Goal: Transaction & Acquisition: Book appointment/travel/reservation

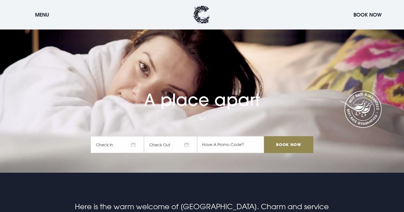
scroll to position [40, 0]
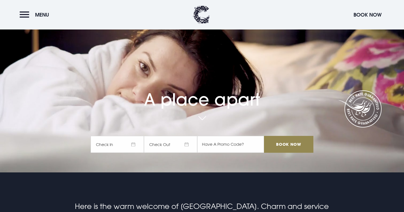
click at [134, 146] on span "Check In" at bounding box center [117, 144] width 53 height 17
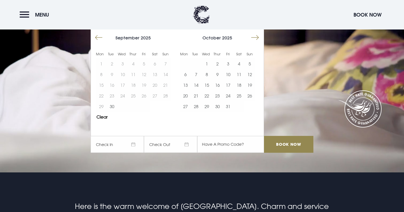
click at [256, 36] on button "Move forward to switch to the next month." at bounding box center [255, 37] width 11 height 11
click at [206, 106] on button "31" at bounding box center [207, 106] width 11 height 11
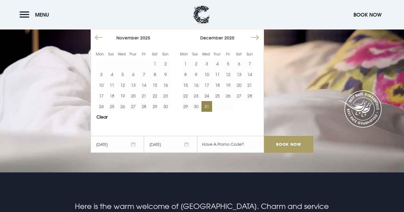
click at [276, 145] on input "Book Now" at bounding box center [288, 144] width 49 height 17
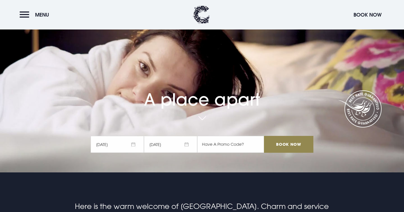
click at [132, 143] on span "31/12/2025" at bounding box center [117, 144] width 53 height 17
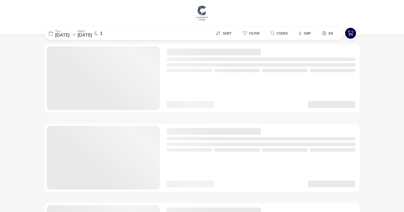
checkbox input "true"
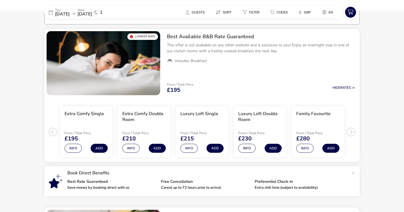
scroll to position [47, 0]
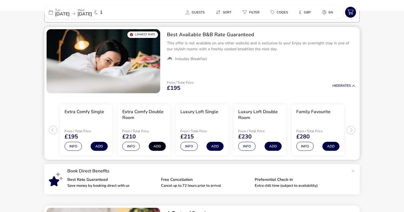
click at [157, 147] on button "Add" at bounding box center [157, 146] width 17 height 9
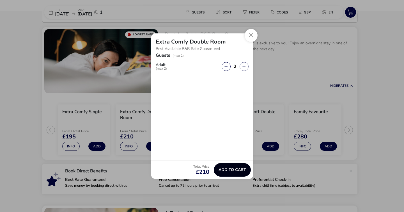
click at [231, 169] on span "Add to cart" at bounding box center [233, 170] width 28 height 4
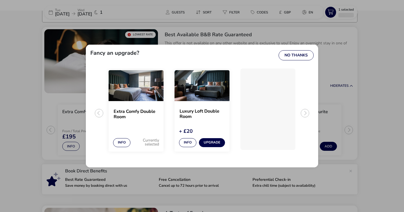
click at [202, 94] on img "2 / 3" at bounding box center [202, 85] width 55 height 31
click at [138, 88] on img "1 / 3" at bounding box center [136, 85] width 55 height 31
click at [198, 84] on img "2 / 3" at bounding box center [202, 85] width 55 height 31
click at [185, 141] on button "Info" at bounding box center [187, 142] width 17 height 9
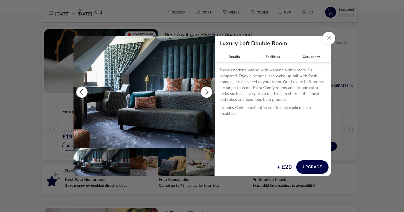
click at [206, 94] on button "details" at bounding box center [206, 91] width 11 height 11
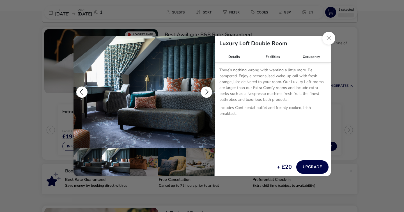
click at [205, 91] on button "details" at bounding box center [206, 91] width 11 height 11
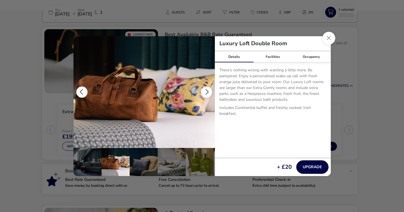
click at [205, 91] on button "details" at bounding box center [206, 91] width 11 height 11
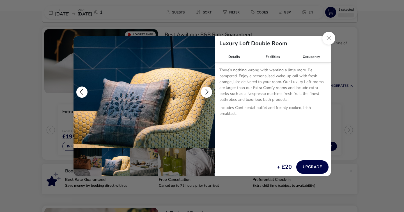
click at [205, 91] on button "details" at bounding box center [206, 91] width 11 height 11
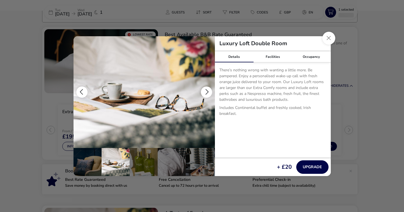
click at [206, 91] on button "details" at bounding box center [206, 91] width 11 height 11
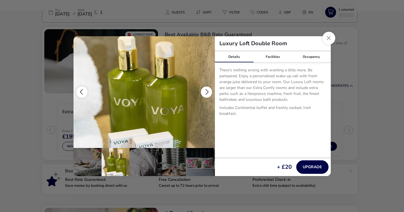
click at [206, 91] on button "details" at bounding box center [206, 91] width 11 height 11
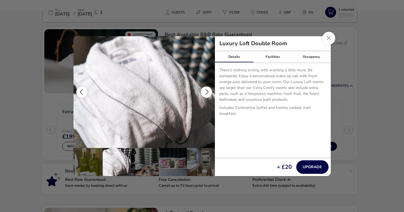
click at [206, 91] on button "details" at bounding box center [206, 91] width 11 height 11
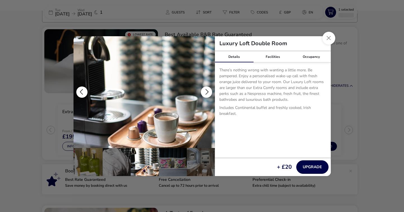
click at [206, 91] on button "details" at bounding box center [206, 91] width 11 height 11
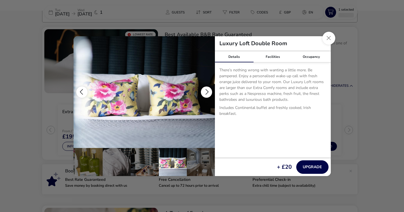
click at [206, 91] on button "details" at bounding box center [206, 91] width 11 height 11
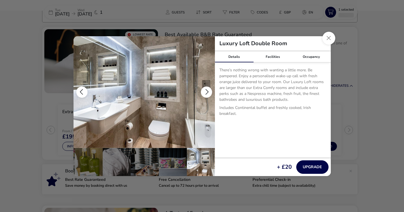
click at [206, 91] on button "details" at bounding box center [206, 91] width 11 height 11
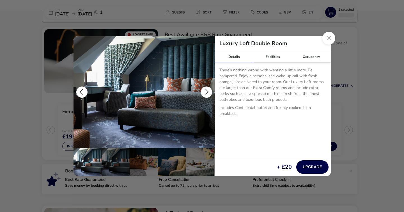
click at [206, 91] on button "details" at bounding box center [206, 91] width 11 height 11
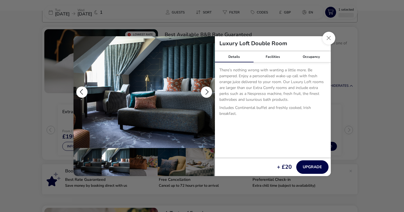
click at [206, 91] on button "details" at bounding box center [206, 91] width 11 height 11
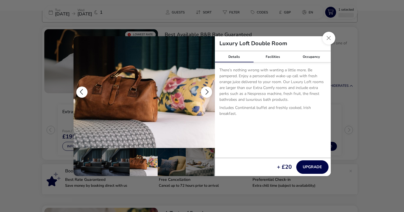
scroll to position [0, 28]
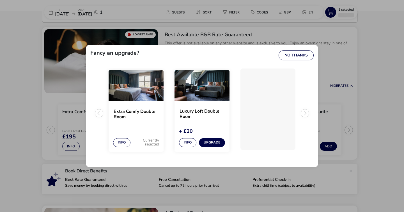
click at [364, 115] on div "Luxury Loft Double Room Details Facilities Occupancy There’s nothing wrong with…" at bounding box center [202, 106] width 404 height 212
click at [365, 53] on div "Fancy an upgrade? No Thanks Extra Comfy Double Room Info Currently selected Lux…" at bounding box center [202, 106] width 404 height 212
click at [119, 144] on button "Info" at bounding box center [121, 142] width 17 height 9
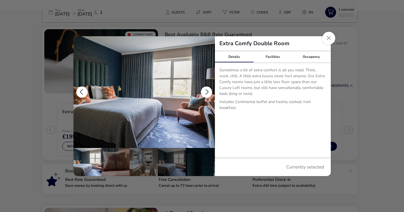
click at [205, 92] on button "details" at bounding box center [206, 91] width 11 height 11
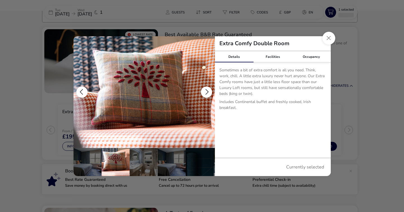
click at [205, 92] on button "details" at bounding box center [206, 91] width 11 height 11
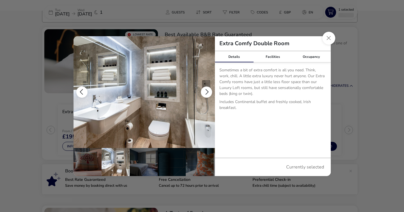
click at [205, 92] on button "details" at bounding box center [206, 91] width 11 height 11
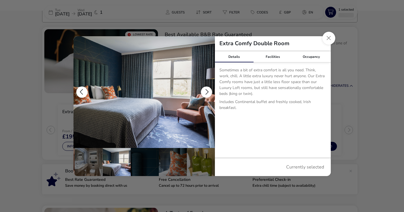
click at [205, 92] on button "details" at bounding box center [206, 91] width 11 height 11
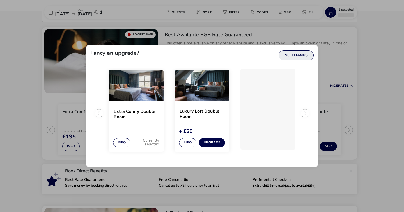
click at [303, 55] on button "No Thanks" at bounding box center [296, 55] width 35 height 10
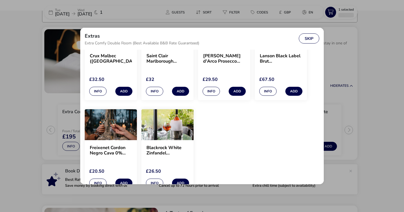
scroll to position [273, 0]
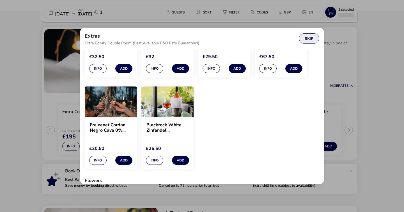
click at [310, 37] on button "Skip" at bounding box center [309, 38] width 20 height 10
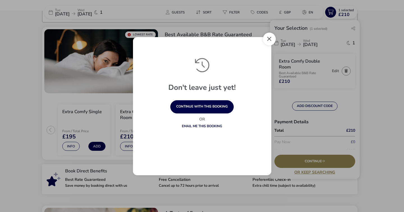
click at [272, 37] on button "Close" at bounding box center [269, 39] width 13 height 13
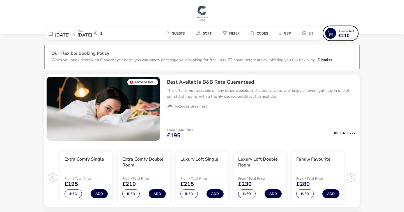
scroll to position [0, 0]
click at [202, 11] on img at bounding box center [202, 12] width 14 height 17
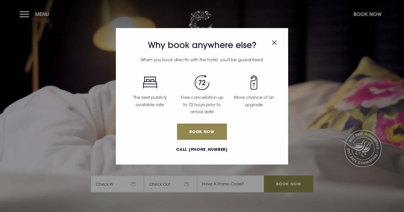
click at [275, 44] on img "Close modal" at bounding box center [274, 42] width 5 height 5
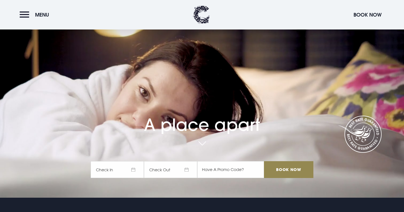
scroll to position [11, 0]
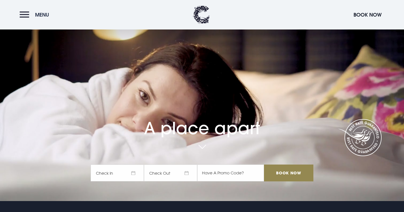
click at [32, 13] on button "Menu" at bounding box center [36, 15] width 32 height 12
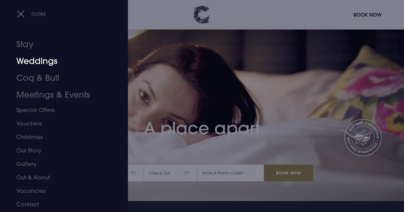
click at [31, 63] on link "Weddings" at bounding box center [60, 61] width 89 height 17
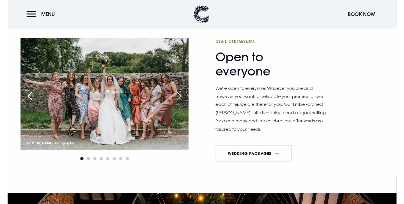
scroll to position [779, 0]
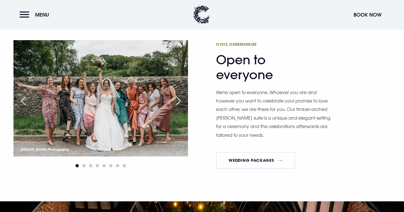
click at [177, 99] on div "Next slide" at bounding box center [178, 101] width 14 height 12
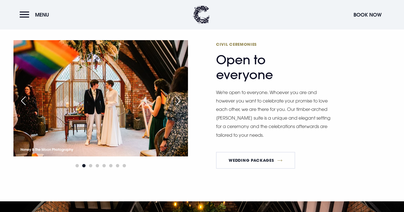
click at [177, 99] on div "Next slide" at bounding box center [178, 101] width 14 height 12
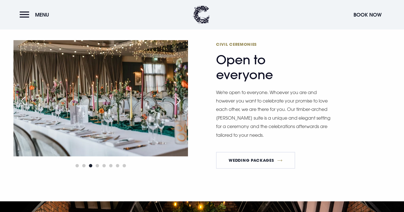
click at [177, 99] on div "Next slide" at bounding box center [178, 101] width 14 height 12
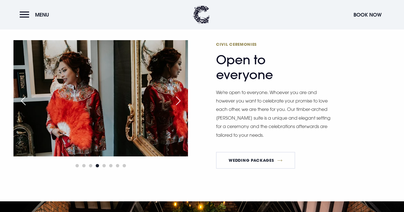
click at [24, 100] on div "Previous slide" at bounding box center [23, 101] width 14 height 12
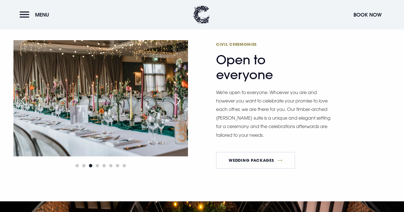
click at [99, 113] on img at bounding box center [100, 98] width 175 height 116
click at [177, 101] on div "Next slide" at bounding box center [178, 101] width 14 height 12
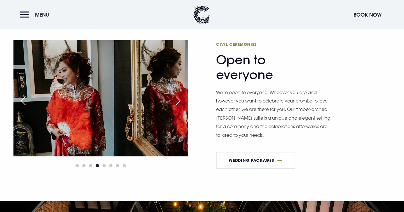
click at [177, 101] on div "Next slide" at bounding box center [178, 101] width 14 height 12
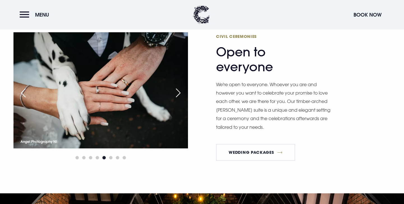
click at [23, 90] on div "Previous slide" at bounding box center [23, 93] width 14 height 12
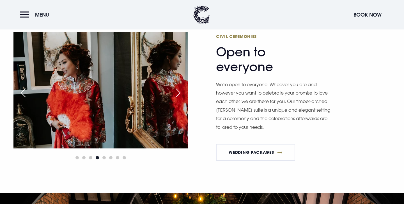
click at [24, 90] on div "Previous slide" at bounding box center [23, 93] width 14 height 12
